Goal: Task Accomplishment & Management: Use online tool/utility

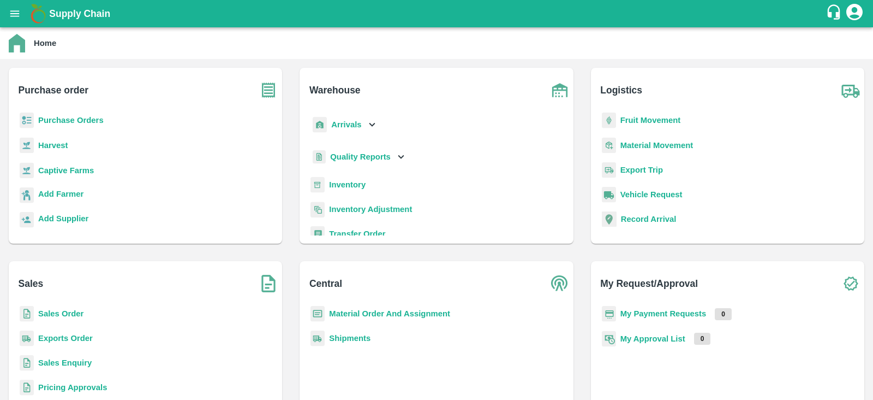
click at [78, 122] on b "Purchase Orders" at bounding box center [71, 120] width 66 height 9
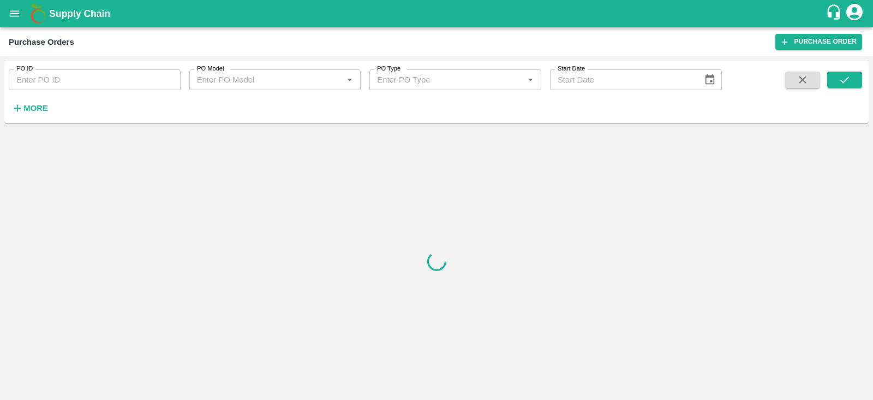
click at [45, 110] on strong "More" at bounding box center [35, 108] width 25 height 9
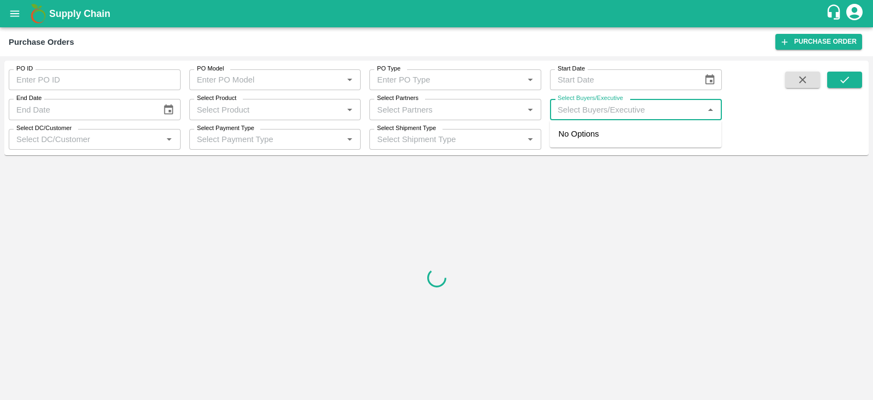
click at [588, 116] on input "Select Buyers/Executive" at bounding box center [627, 109] width 147 height 14
type input "[PERSON_NAME]"
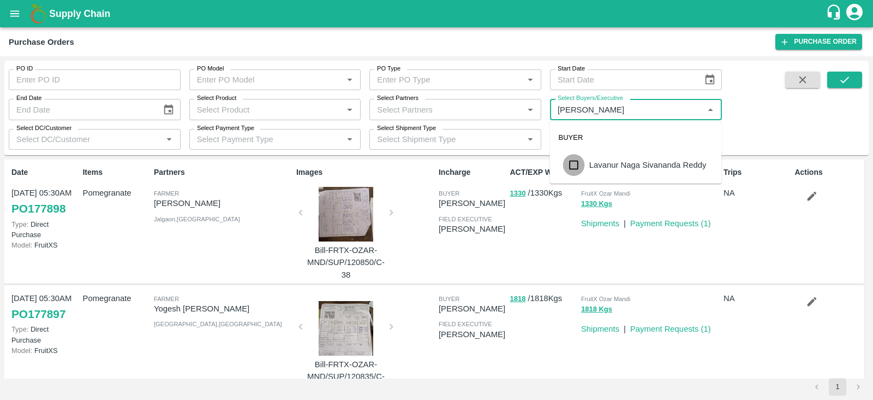
click at [578, 160] on input "checkbox" at bounding box center [574, 165] width 22 height 22
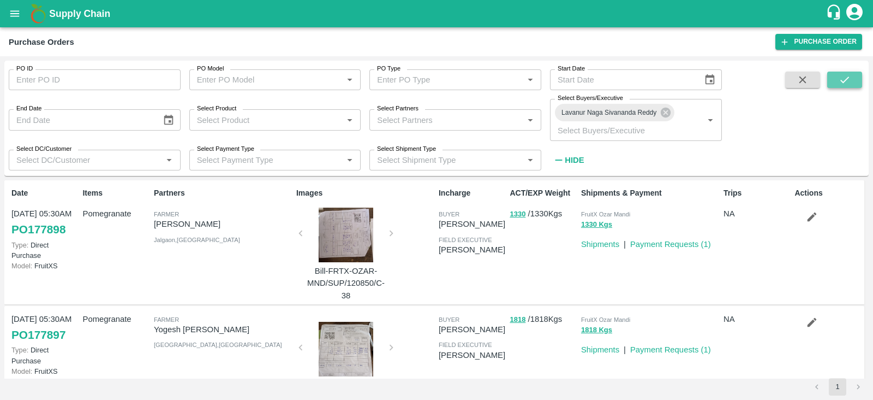
click at [838, 78] on button "submit" at bounding box center [845, 80] width 35 height 16
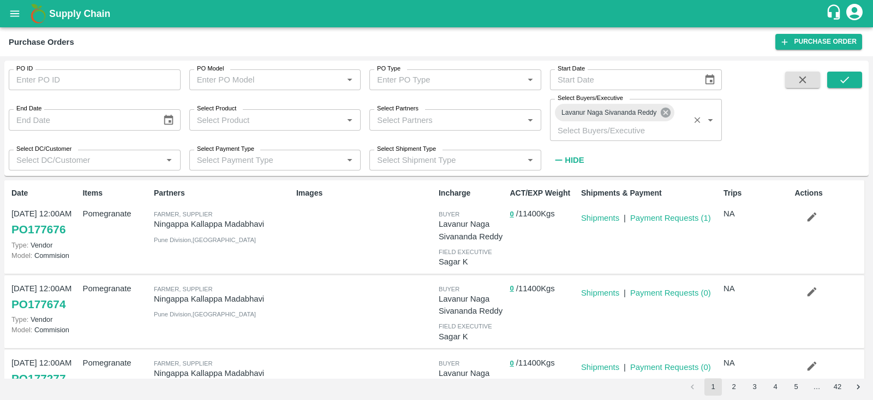
click at [669, 115] on icon at bounding box center [666, 113] width 10 height 10
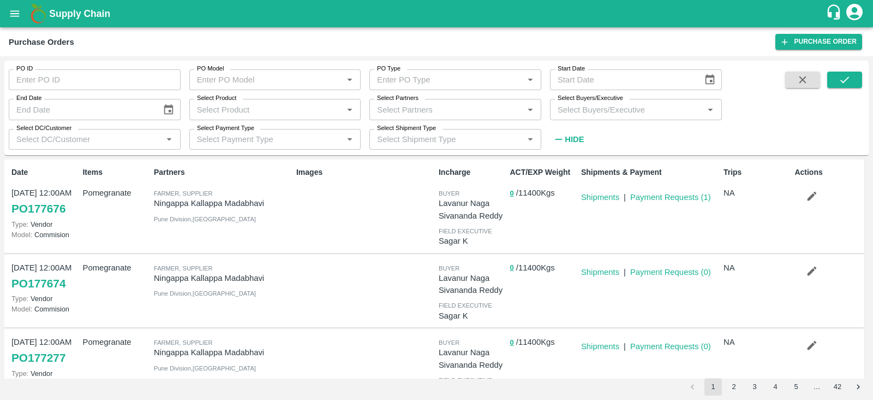
click at [655, 112] on input "Select Buyers/Executive" at bounding box center [627, 109] width 147 height 14
type input "[PERSON_NAME]"
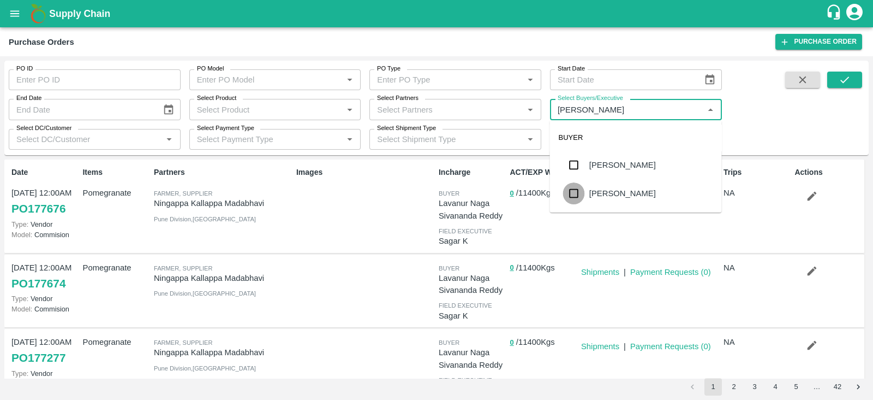
click at [584, 192] on input "checkbox" at bounding box center [574, 193] width 22 height 22
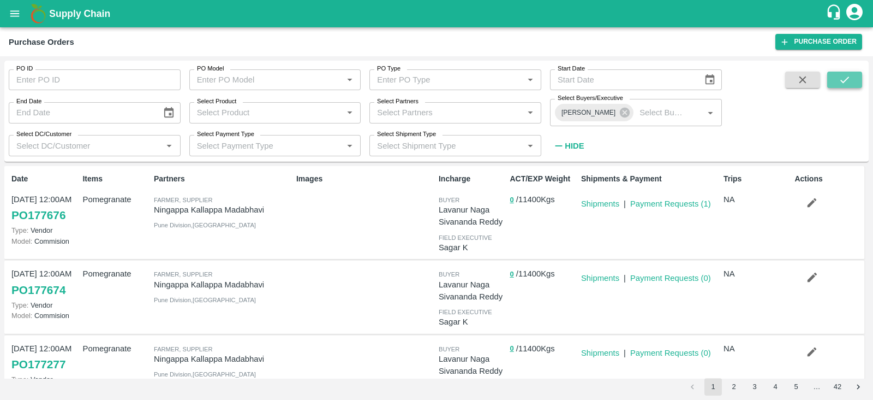
click at [850, 77] on icon "submit" at bounding box center [845, 80] width 12 height 12
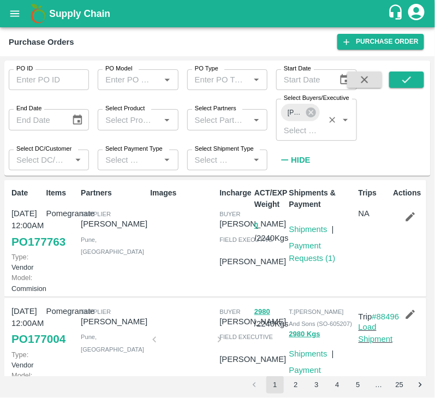
click at [314, 106] on div "[PERSON_NAME]" at bounding box center [300, 112] width 38 height 17
click at [310, 112] on icon at bounding box center [311, 112] width 12 height 12
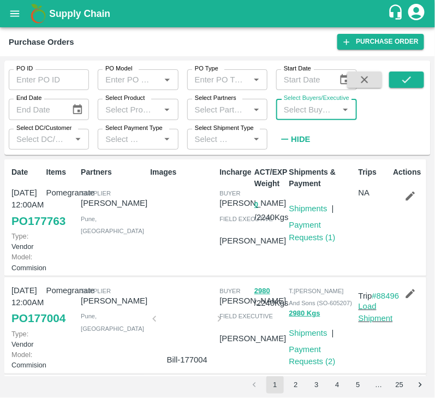
click at [306, 112] on input "Select Buyers/Executive" at bounding box center [307, 109] width 56 height 14
click at [388, 115] on div "PO ID PO ID PO Model PO Model   * PO Type PO Type   * Start Date Start Date End…" at bounding box center [217, 108] width 426 height 86
click at [289, 113] on input "Select Buyers/Executive" at bounding box center [307, 109] width 56 height 14
click at [17, 8] on icon "open drawer" at bounding box center [15, 14] width 12 height 12
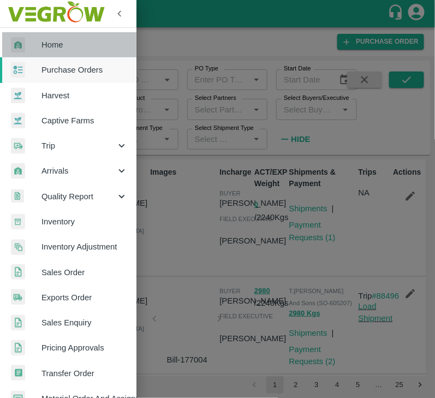
click at [76, 41] on span "Home" at bounding box center [84, 45] width 86 height 12
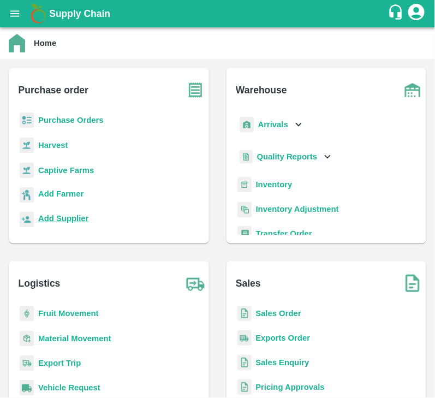
click at [52, 217] on b "Add Supplier" at bounding box center [63, 218] width 50 height 9
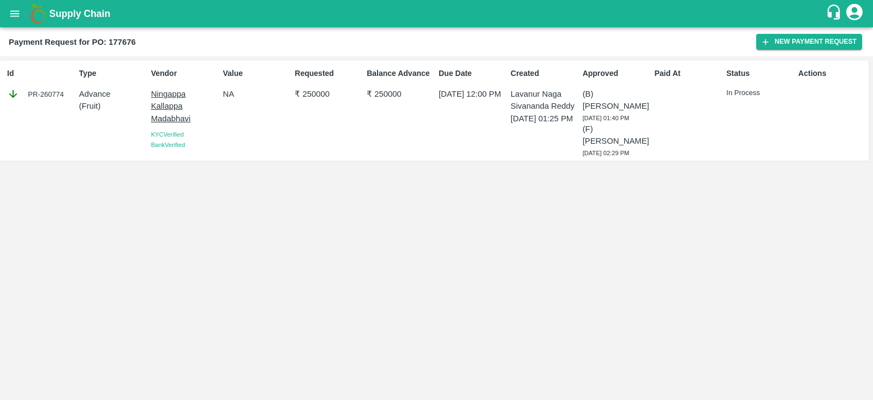
click at [469, 231] on div "Id PR-260774 Type Advance ( Fruit ) Vendor Ningappa Kallappa Madabhavi KYC Veri…" at bounding box center [436, 227] width 873 height 343
drag, startPoint x: 27, startPoint y: 97, endPoint x: 85, endPoint y: 105, distance: 58.0
click at [85, 105] on div "Id PR-260774 Type Advance ( Fruit ) Vendor Ningappa Kallappa Madabhavi KYC Veri…" at bounding box center [434, 111] width 869 height 100
click at [31, 123] on div "Id PR-260774" at bounding box center [39, 110] width 72 height 94
drag, startPoint x: 25, startPoint y: 102, endPoint x: 72, endPoint y: 109, distance: 46.9
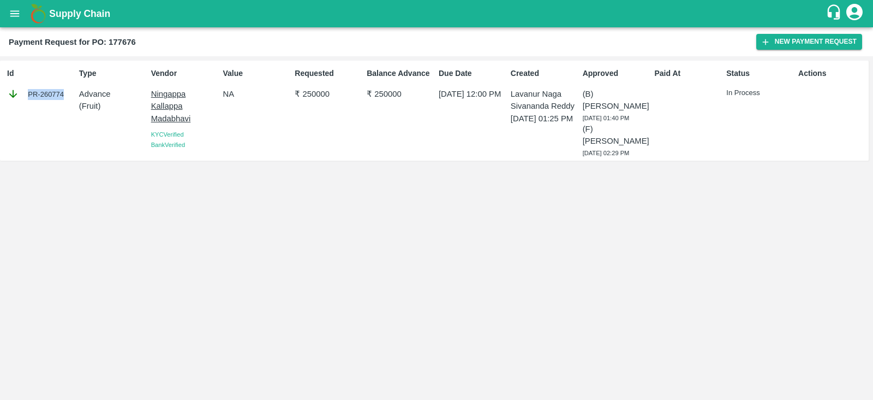
click at [72, 109] on div "Id PR-260774" at bounding box center [39, 110] width 72 height 94
copy div "PR-260774"
drag, startPoint x: 25, startPoint y: 98, endPoint x: 73, endPoint y: 103, distance: 48.3
click at [73, 103] on div "Id PR-260843" at bounding box center [39, 110] width 72 height 94
copy div "PR-260843"
